Goal: Information Seeking & Learning: Learn about a topic

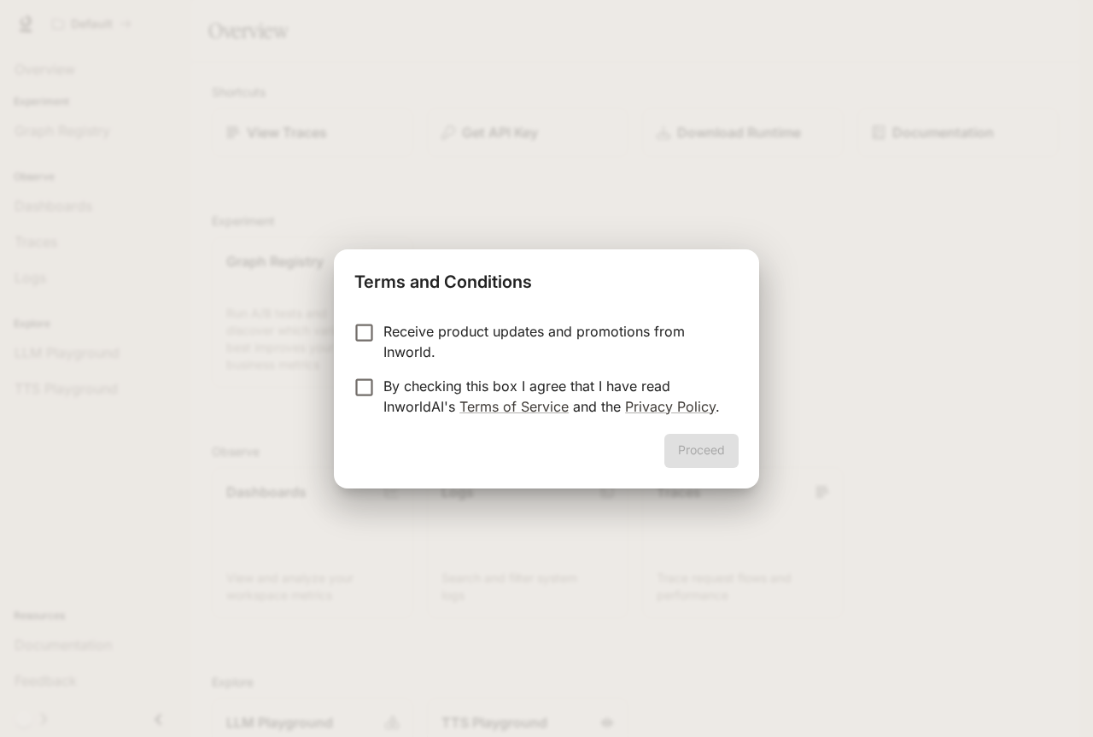
click at [439, 316] on div "Receive product updates and promotions from Inworld. By checking this box I agr…" at bounding box center [546, 371] width 425 height 126
click at [404, 330] on p "Receive product updates and promotions from Inworld." at bounding box center [555, 341] width 342 height 41
click at [384, 389] on p "By checking this box I agree that I have read InworldAI's Terms of Service and …" at bounding box center [555, 396] width 342 height 41
click at [674, 460] on button "Proceed" at bounding box center [702, 451] width 74 height 34
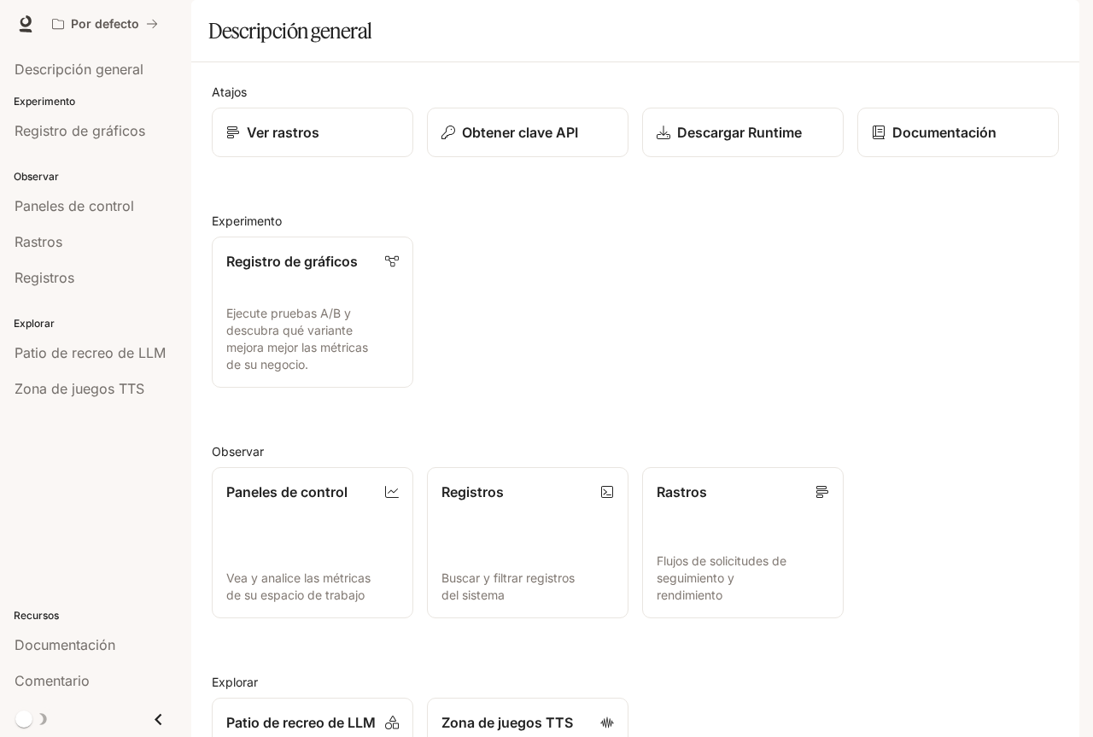
click at [861, 355] on div "Registro de gráficos Ejecute pruebas A/B y descubra qué variante mejora mejor l…" at bounding box center [628, 305] width 861 height 165
click at [87, 64] on font "Descripción general" at bounding box center [79, 69] width 129 height 17
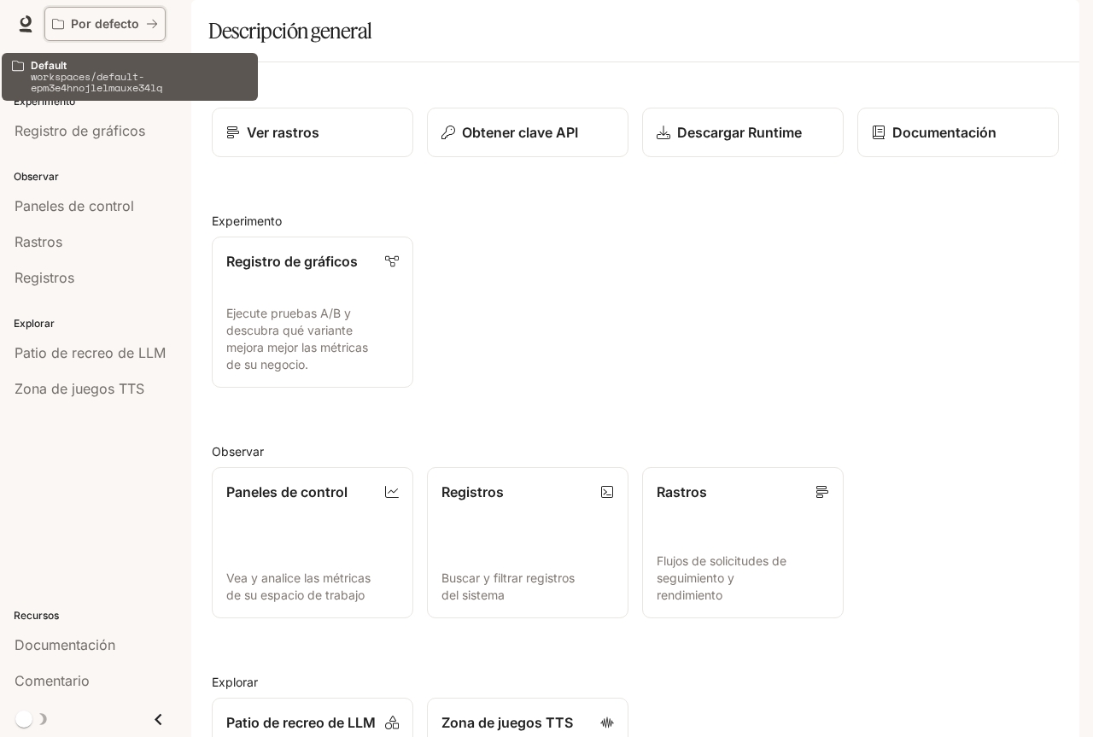
click at [120, 27] on font "Por defecto" at bounding box center [105, 23] width 68 height 15
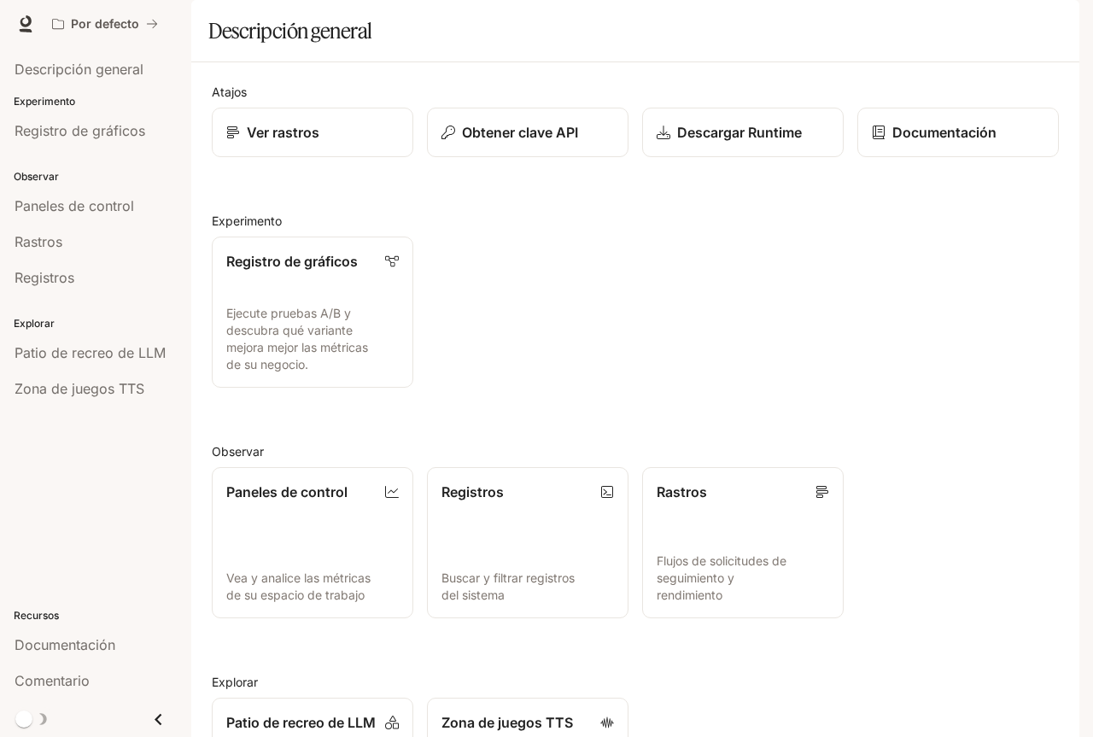
click at [73, 302] on div "Explorar Patio de recreo de LLM Zona de juegos TTS" at bounding box center [95, 354] width 191 height 111
click at [78, 282] on div "Registros" at bounding box center [96, 277] width 162 height 21
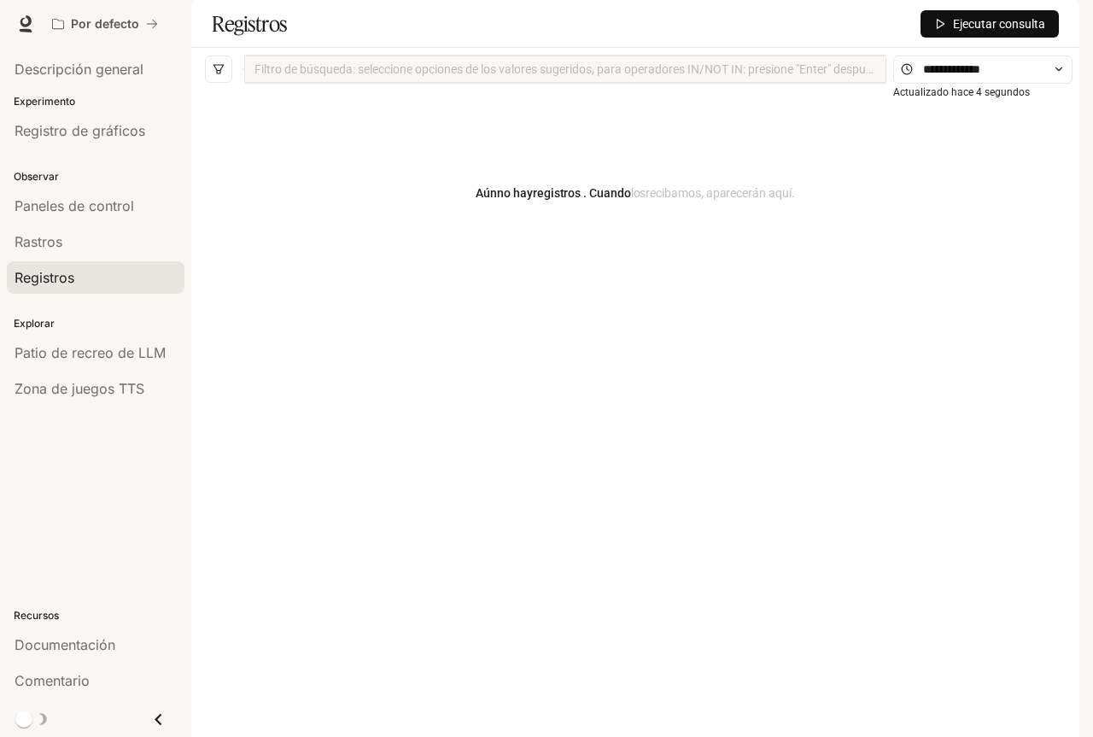
click at [958, 31] on font "Ejecutar consulta" at bounding box center [999, 24] width 92 height 14
click at [760, 75] on div at bounding box center [566, 69] width 634 height 11
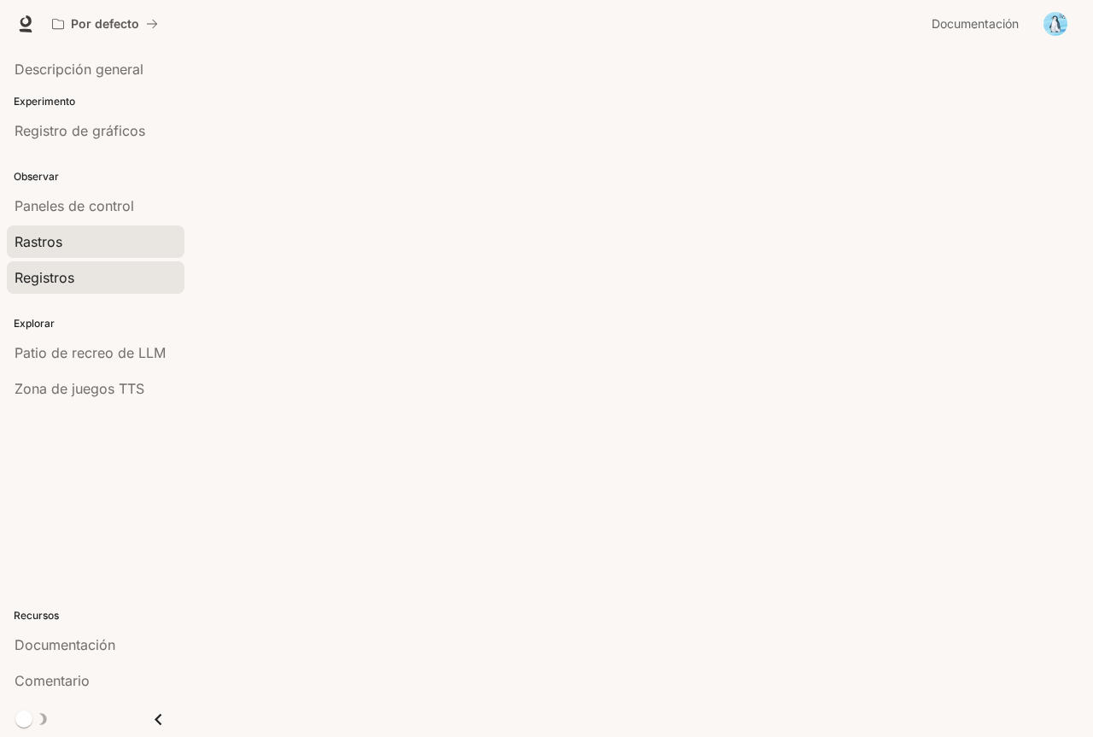
click at [40, 252] on link "Rastros" at bounding box center [96, 242] width 178 height 32
